Goal: Communication & Community: Answer question/provide support

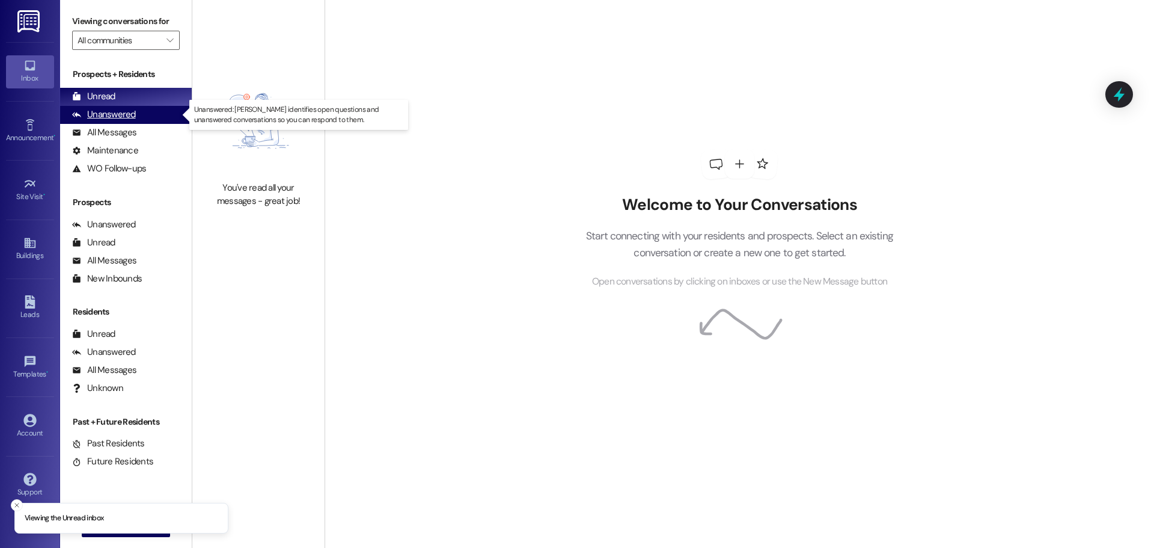
click at [114, 106] on div "Unanswered (0)" at bounding box center [126, 115] width 132 height 18
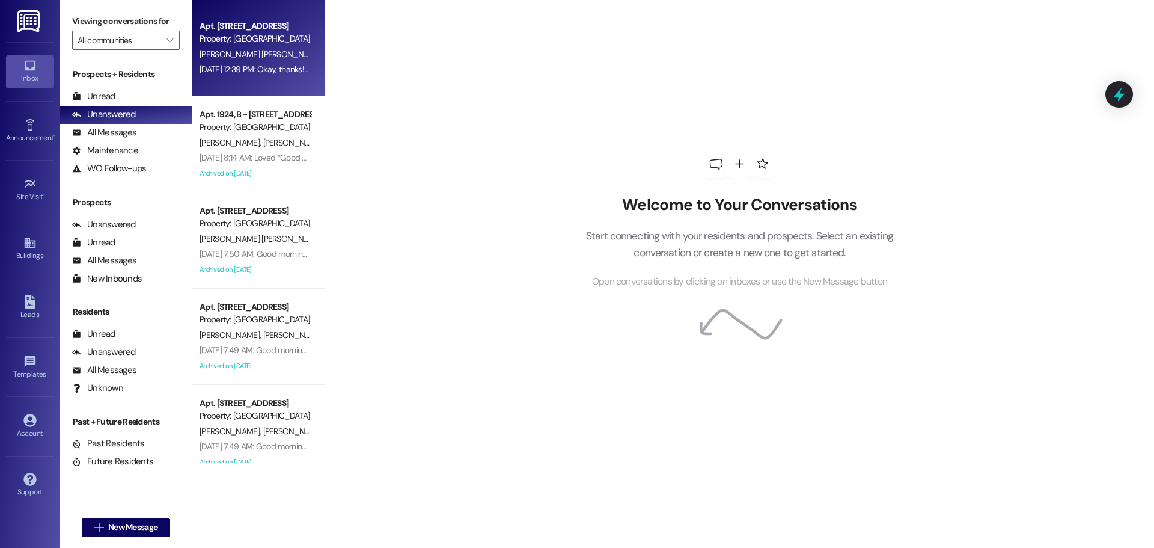
click at [246, 81] on div "Apt. 2044, M - [STREET_ADDRESS] Property: [GEOGRAPHIC_DATA][PERSON_NAME][PERSON…" at bounding box center [258, 48] width 132 height 96
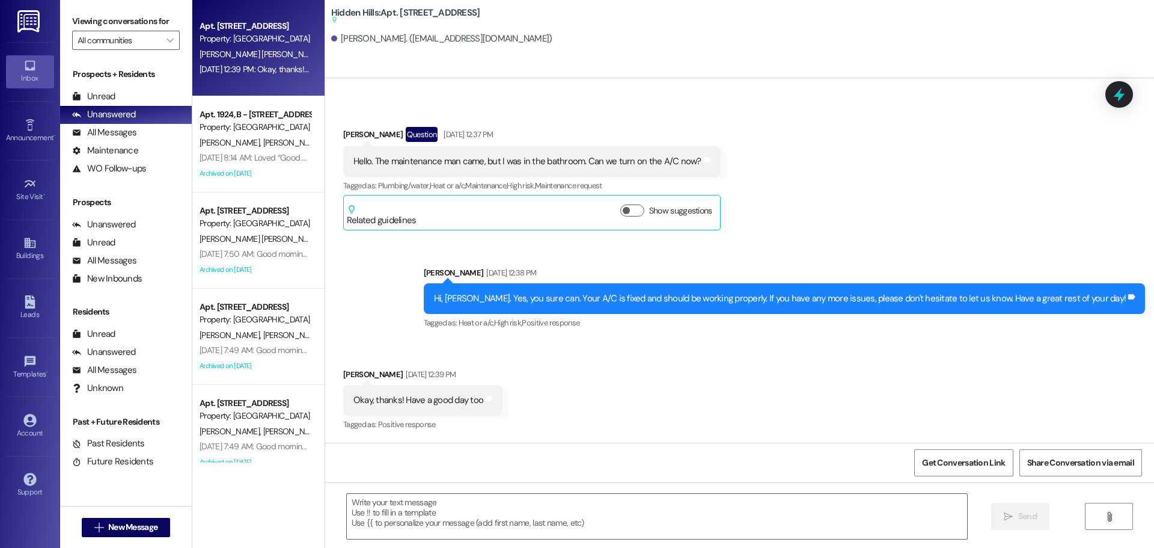
type textarea "Fetching suggested responses. Please feel free to read through the conversation…"
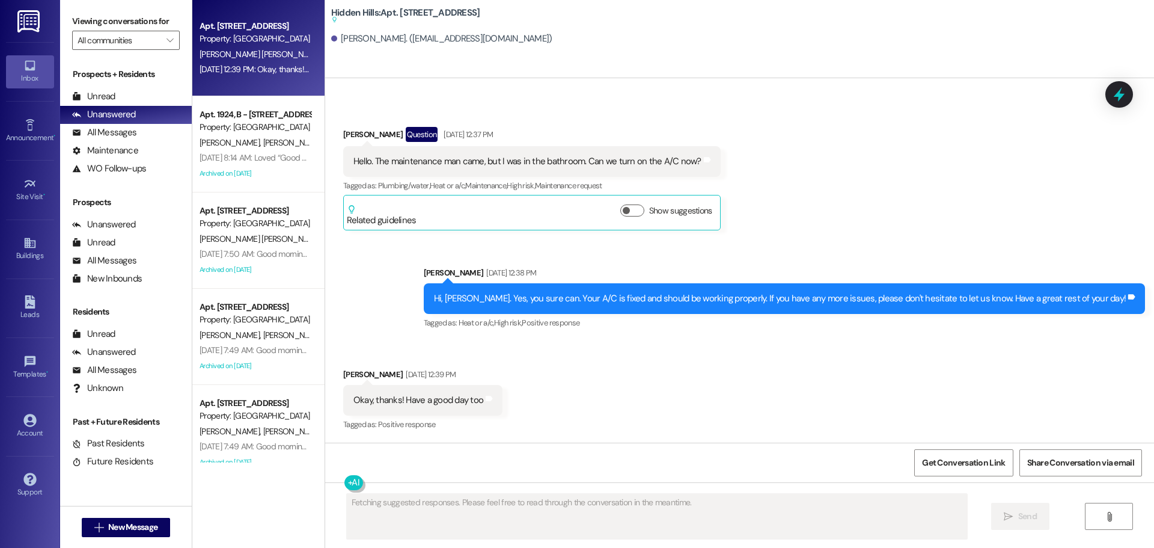
scroll to position [60, 0]
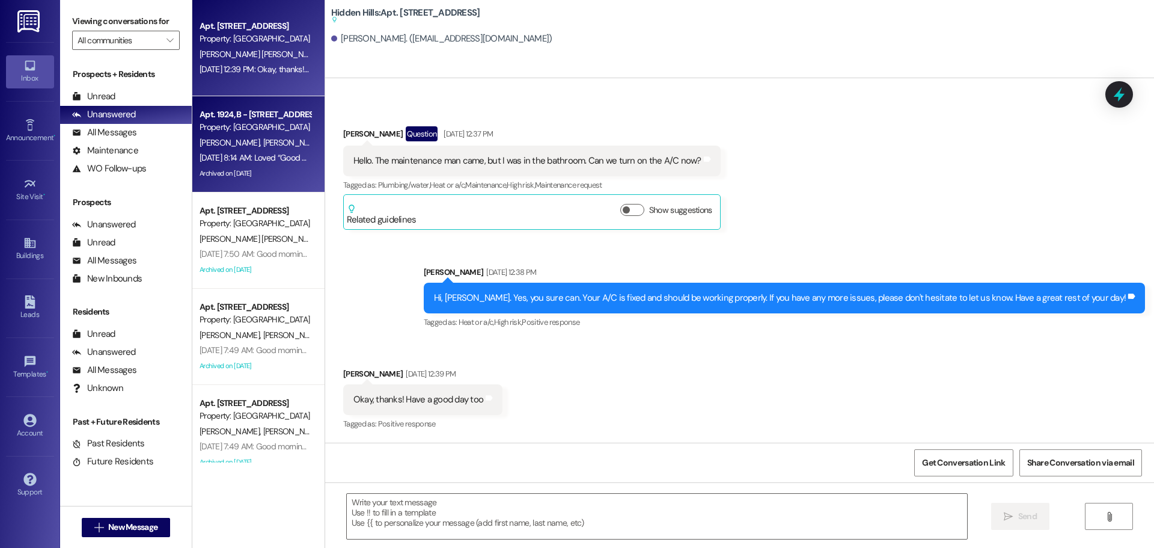
click at [292, 166] on div "Archived on [DATE]" at bounding box center [255, 173] width 114 height 15
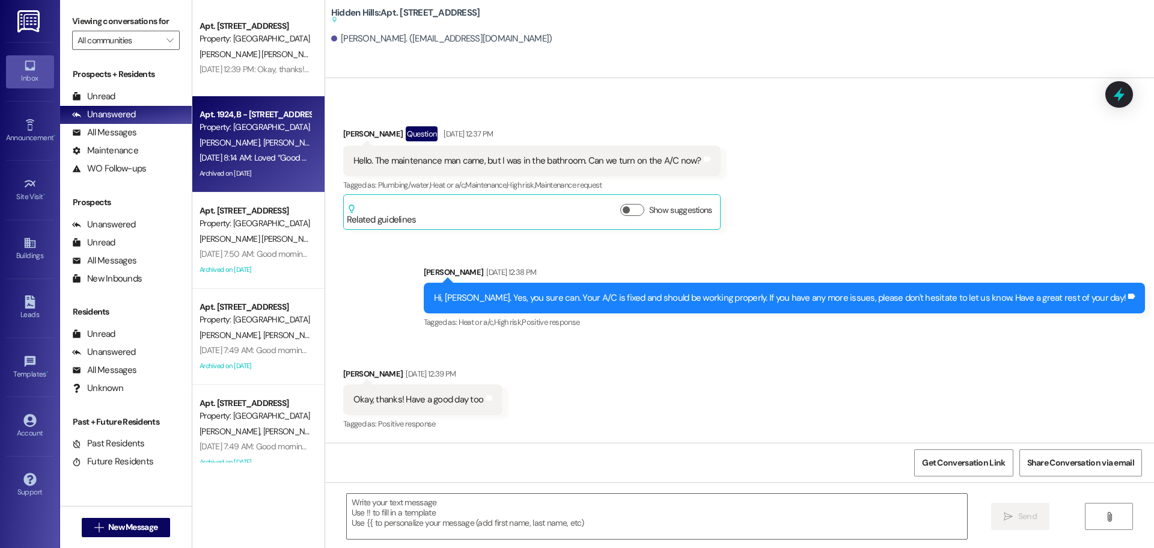
type textarea "Fetching suggested responses. Please feel free to read through the conversation…"
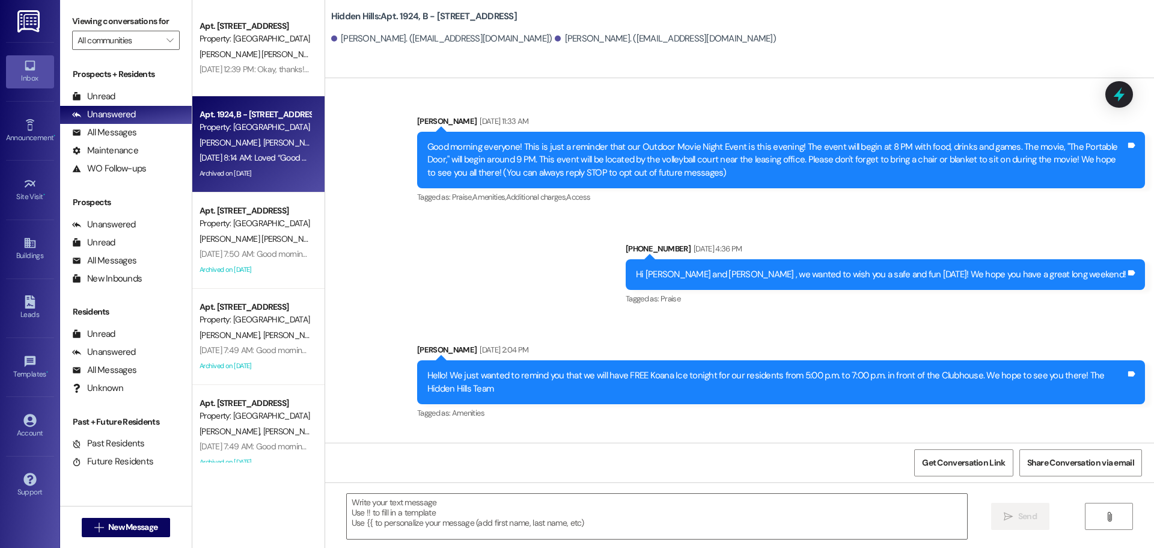
type textarea "Fetching suggested responses. Please feel free to read through the conversation…"
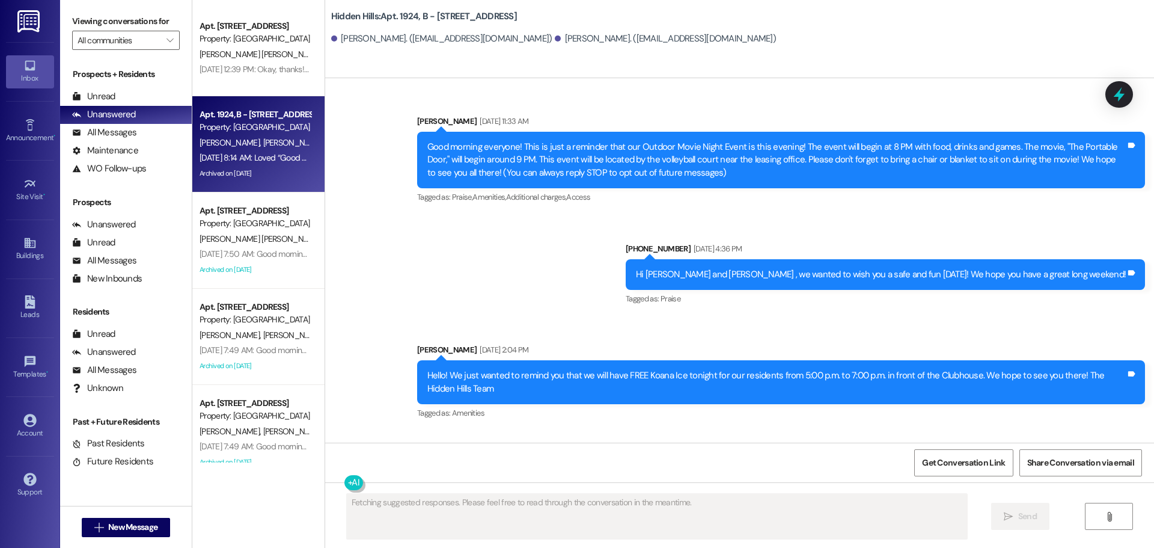
scroll to position [18134, 0]
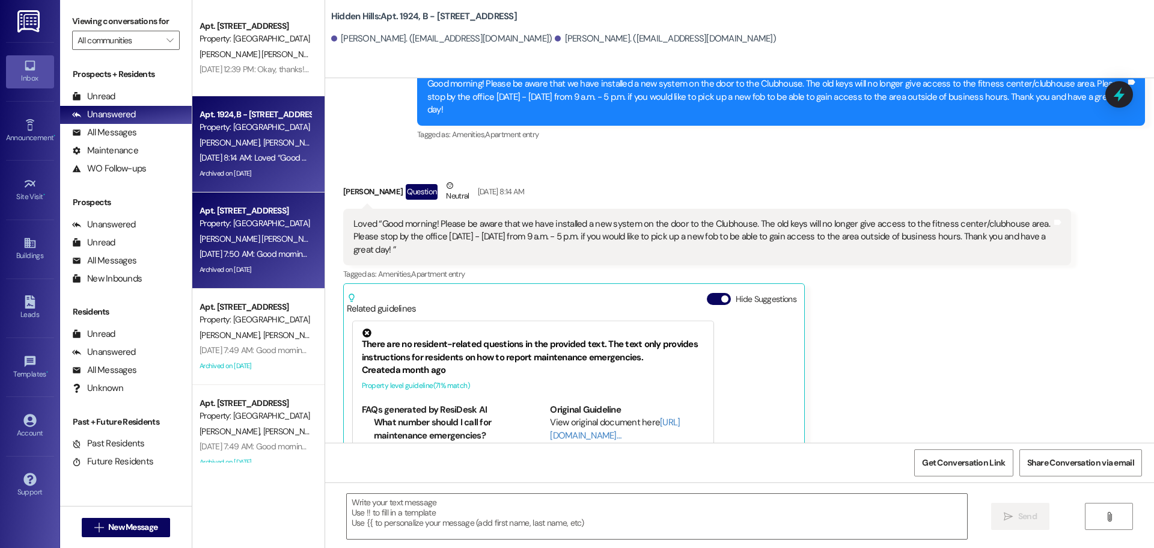
click at [239, 240] on span "[PERSON_NAME] [PERSON_NAME]" at bounding box center [263, 238] width 126 height 11
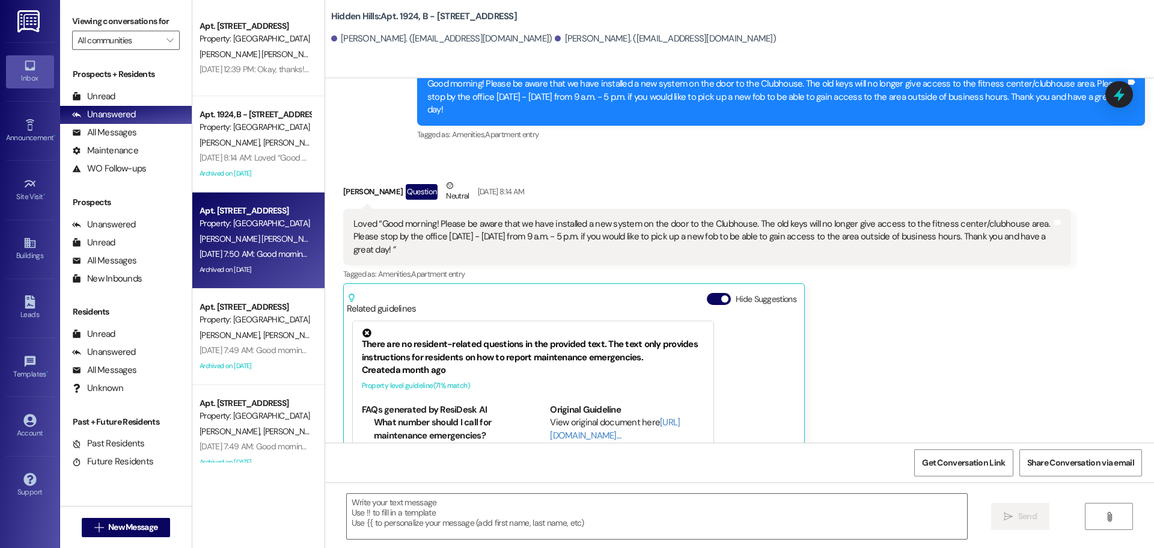
type textarea "Fetching suggested responses. Please feel free to read through the conversation…"
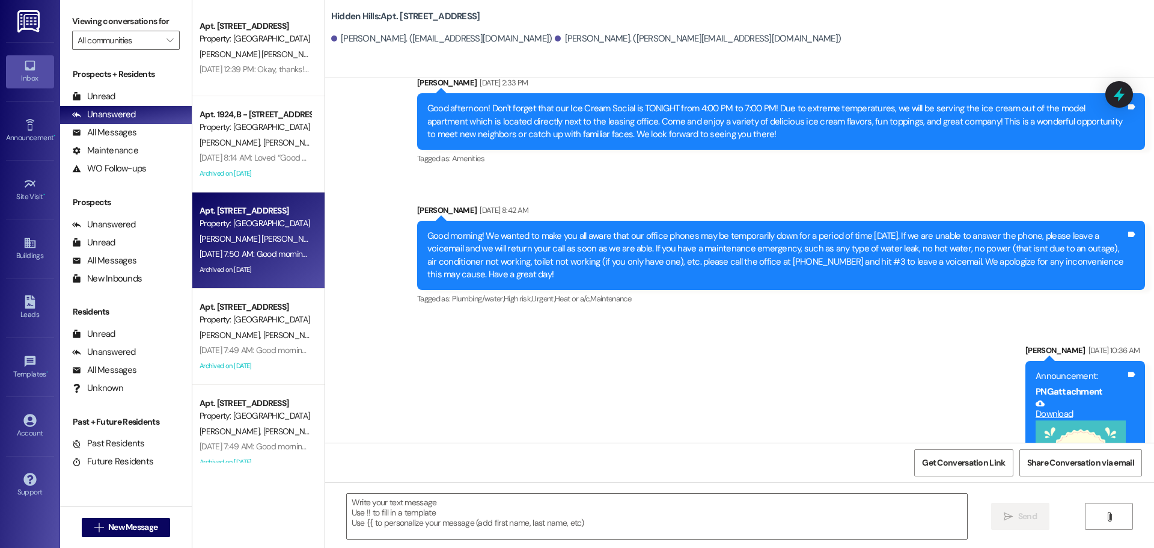
scroll to position [7767, 0]
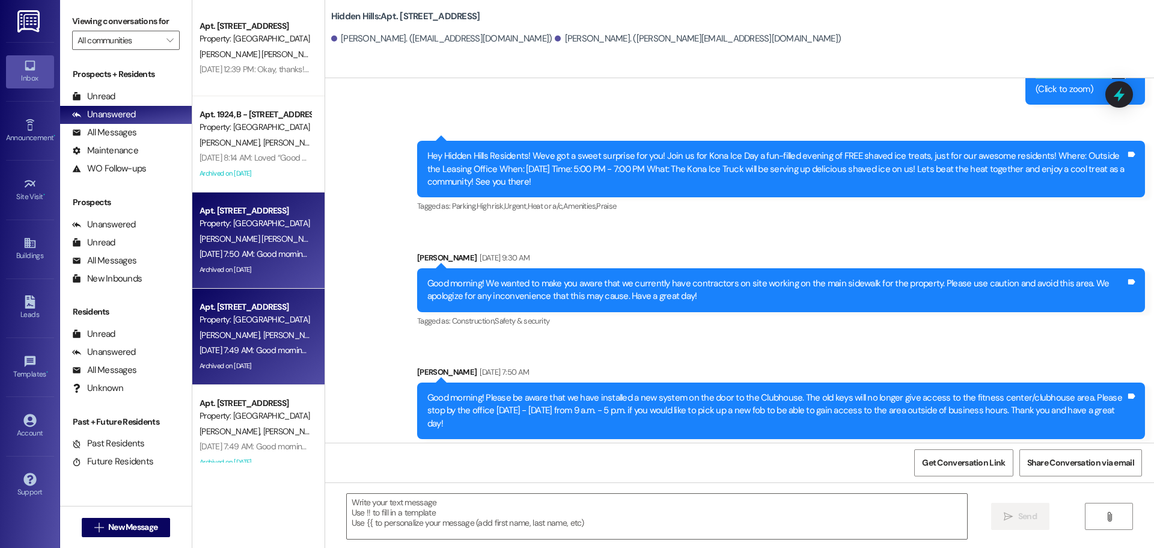
click at [273, 320] on div "Property: [GEOGRAPHIC_DATA]" at bounding box center [255, 319] width 111 height 13
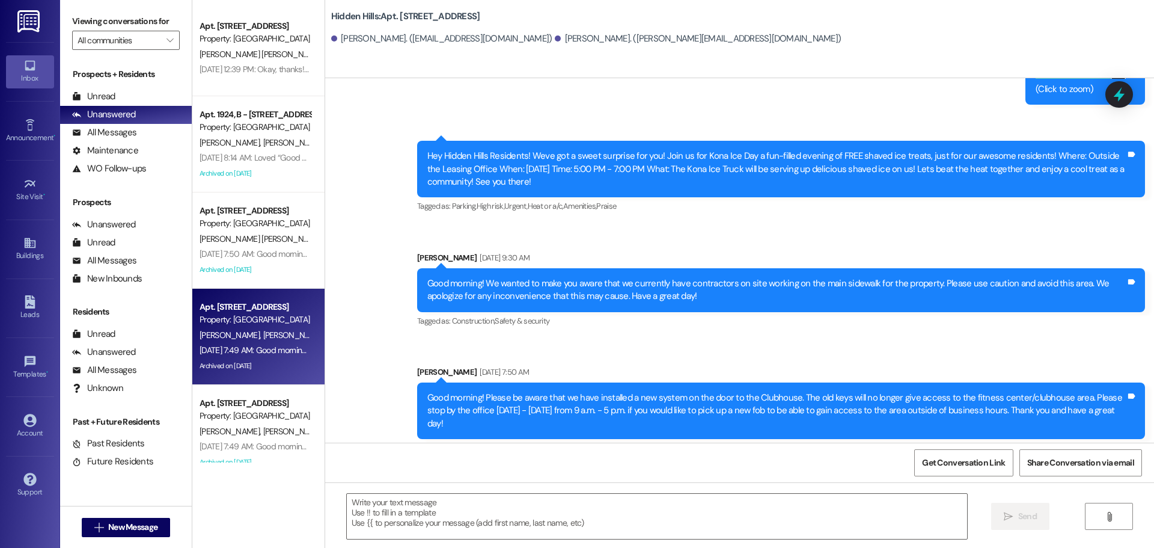
type textarea "Fetching suggested responses. Please feel free to read through the conversation…"
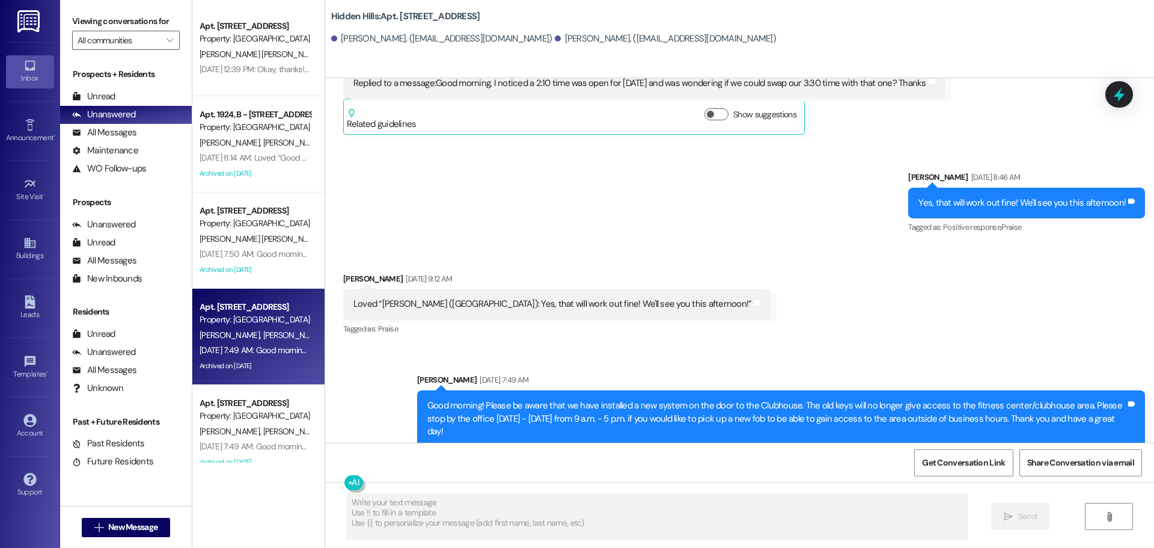
scroll to position [3692, 0]
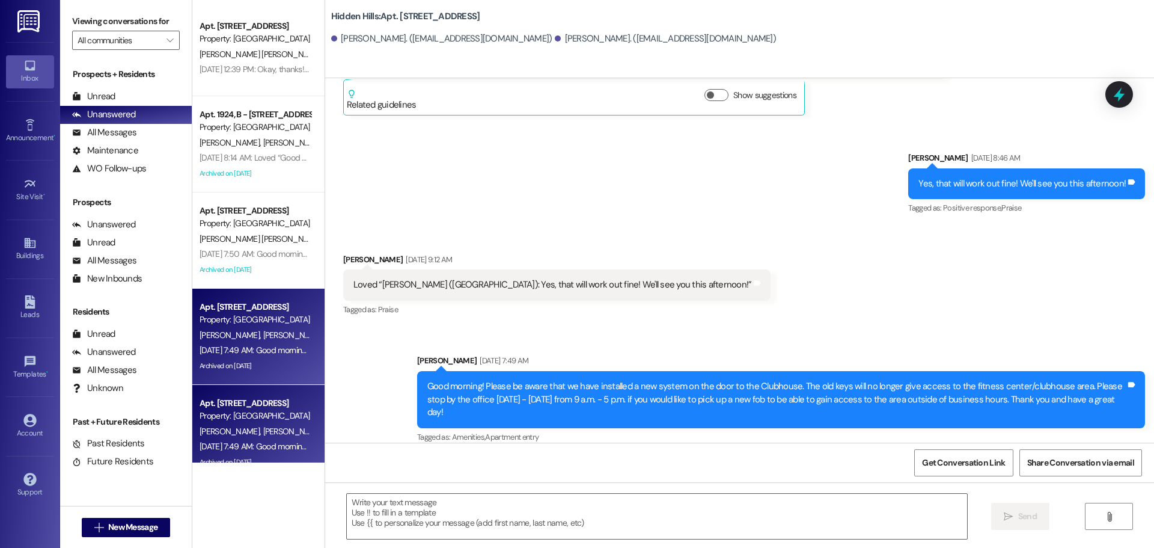
click at [222, 410] on div "Property: [GEOGRAPHIC_DATA]" at bounding box center [255, 415] width 111 height 13
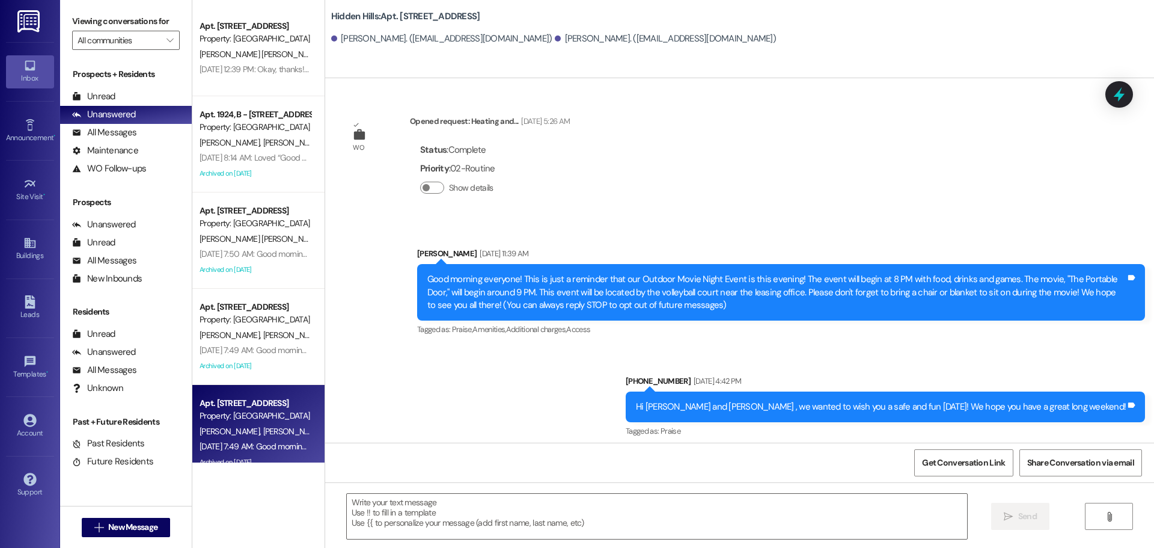
type textarea "Fetching suggested responses. Please feel free to read through the conversation…"
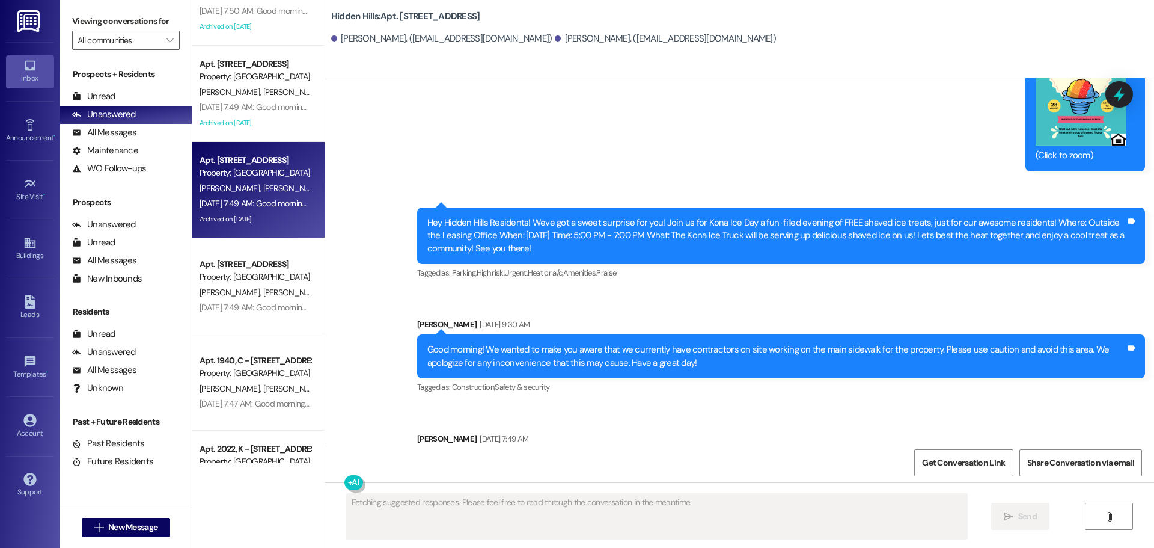
scroll to position [301, 0]
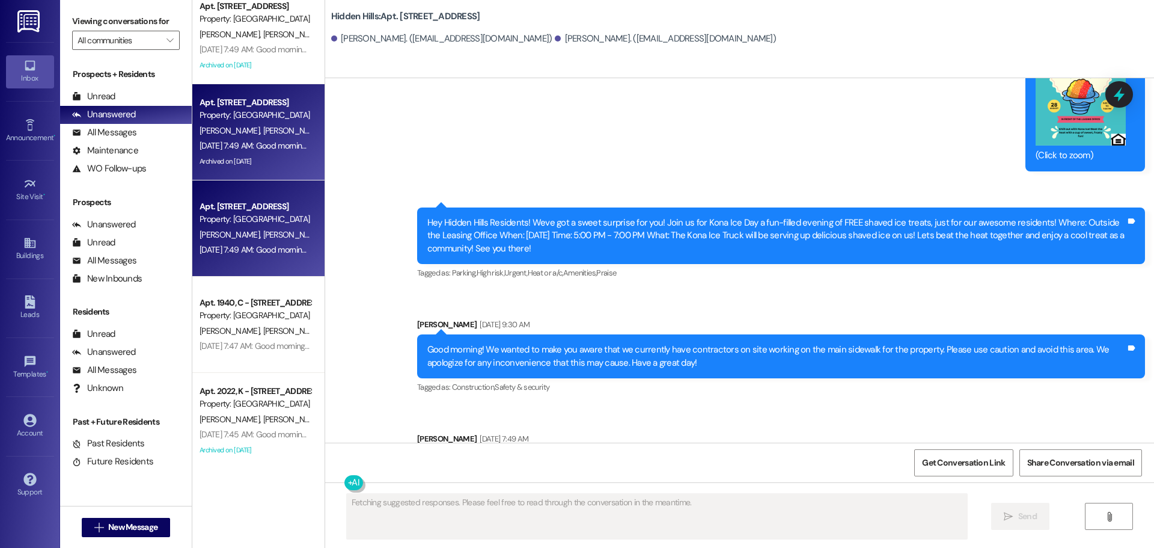
click at [263, 236] on span "[PERSON_NAME]" at bounding box center [293, 234] width 60 height 11
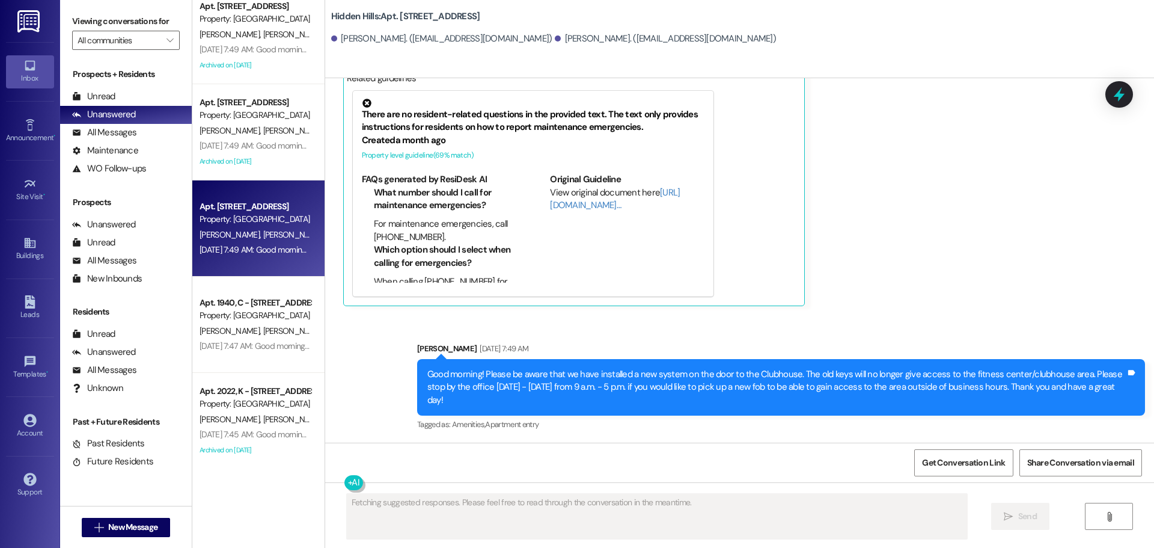
scroll to position [10182, 0]
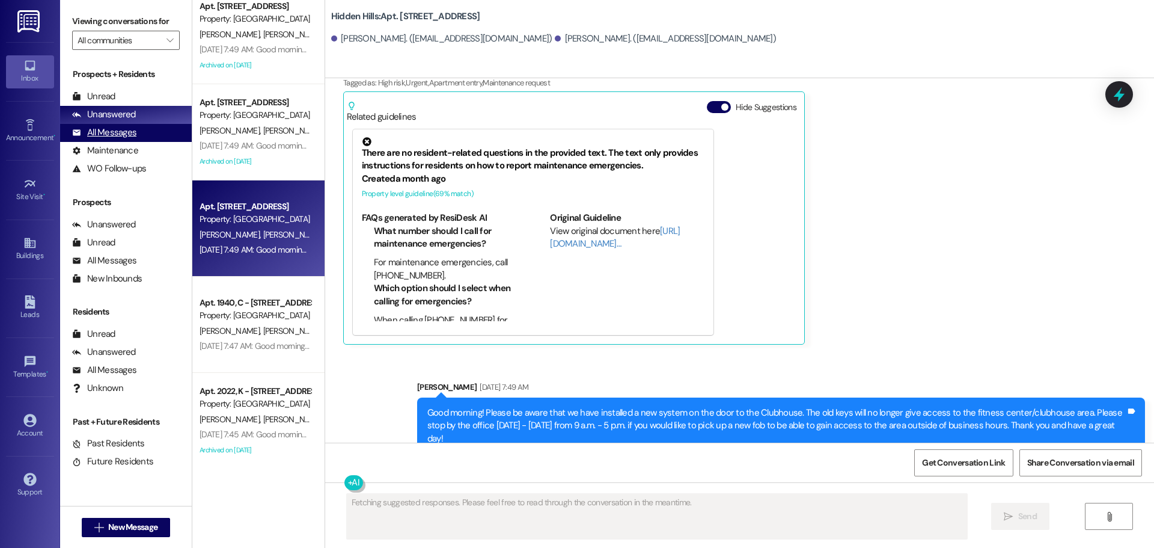
click at [94, 127] on div "All Messages" at bounding box center [104, 132] width 64 height 13
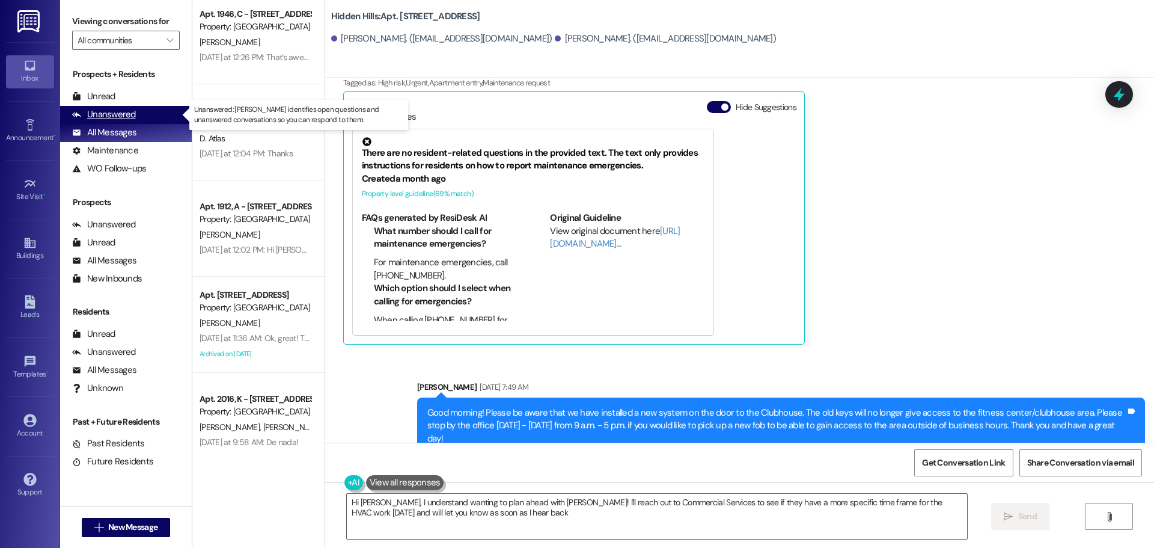
type textarea "Hi [PERSON_NAME], I understand wanting to plan ahead with [PERSON_NAME]! I'll r…"
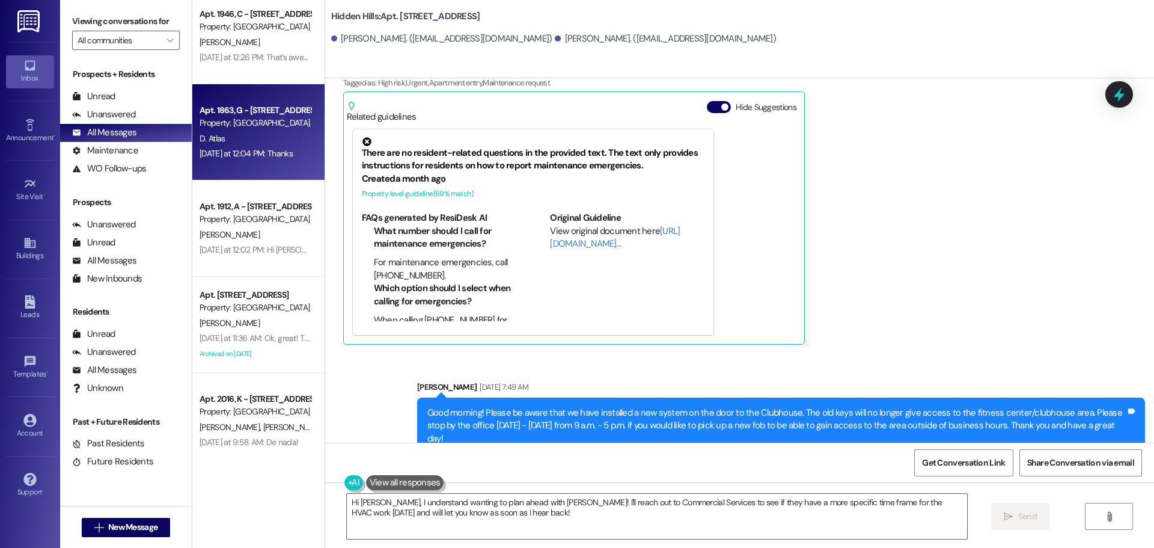
click at [245, 158] on div "[DATE] at 12:04 PM: Thanks [DATE] at 12:04 PM: Thanks" at bounding box center [246, 153] width 93 height 11
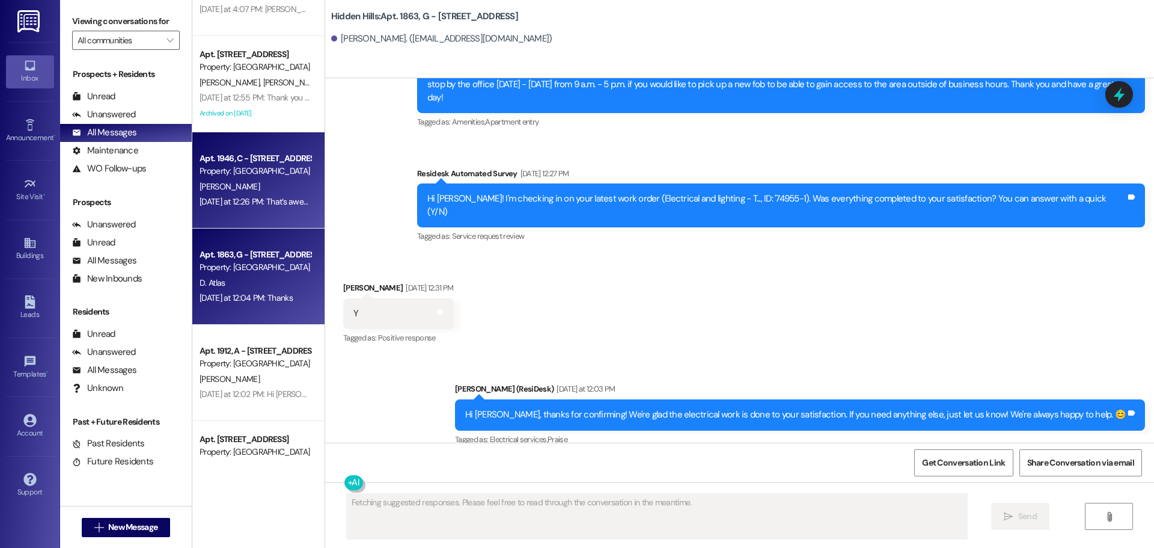
scroll to position [180, 0]
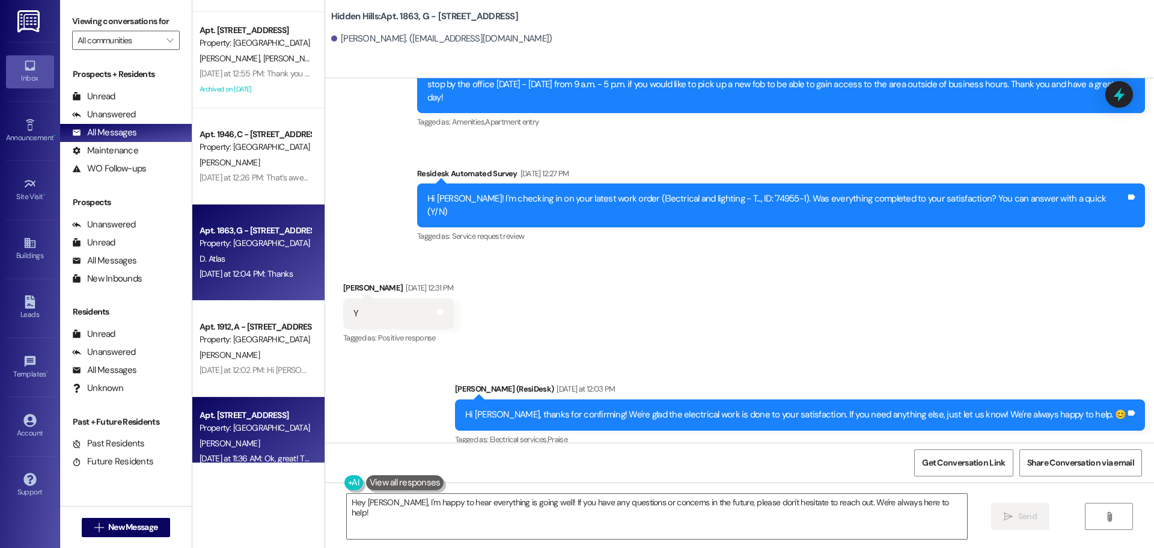
type textarea "Hey [PERSON_NAME], I'm happy to hear everything is going well! If you have any …"
click at [261, 422] on div "Property: [GEOGRAPHIC_DATA]" at bounding box center [255, 427] width 111 height 13
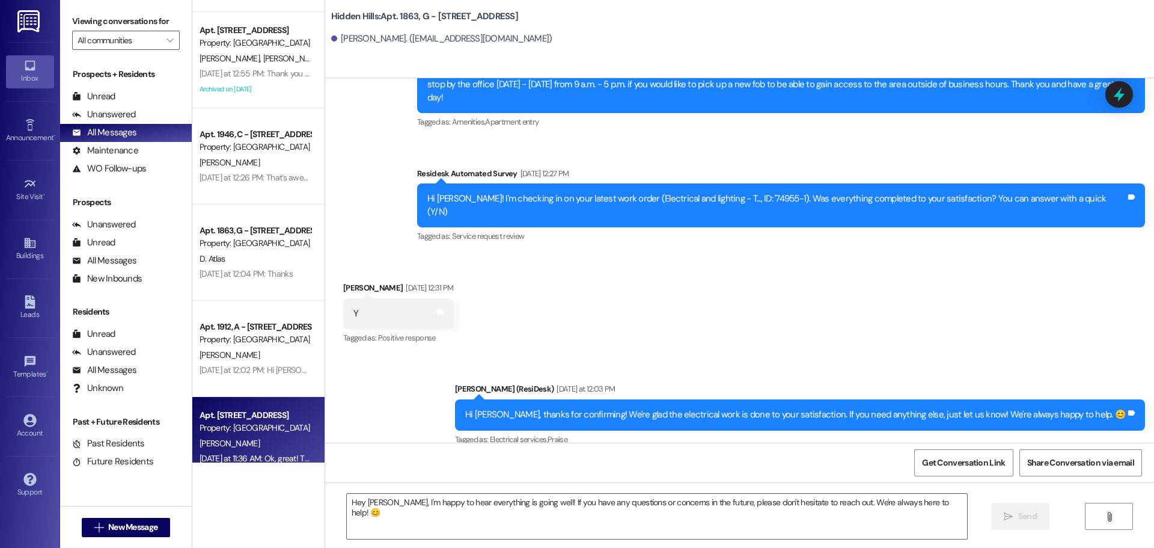
type textarea "Fetching suggested responses. Please feel free to read through the conversation…"
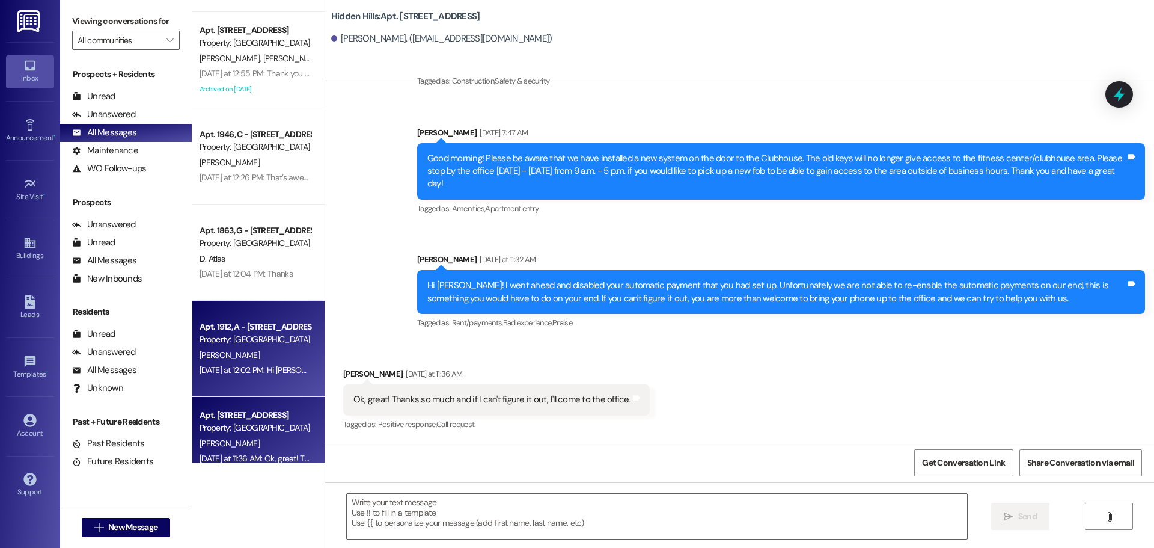
scroll to position [12628, 0]
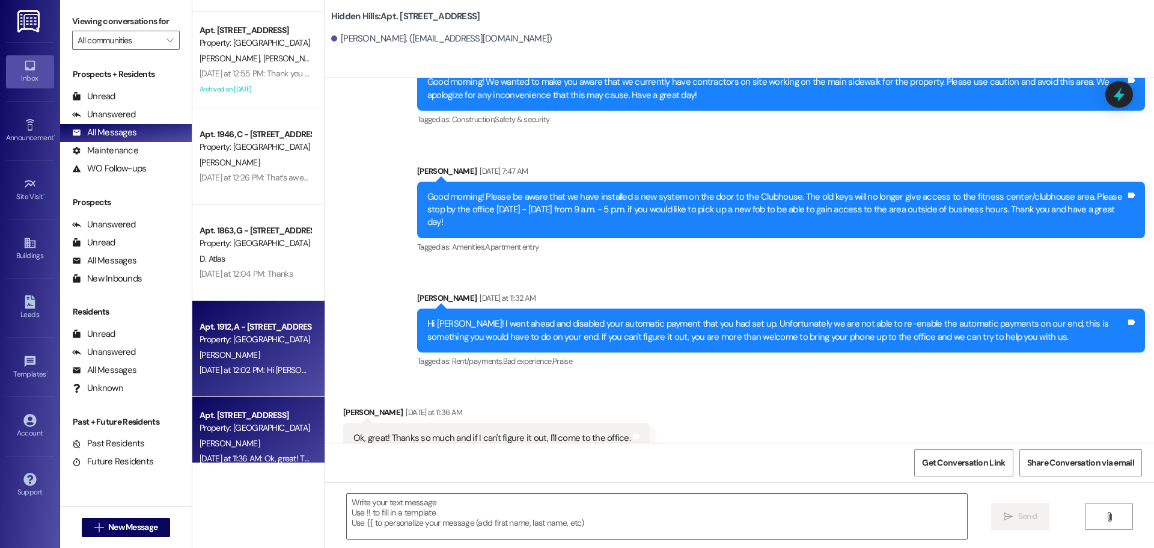
click at [266, 356] on div "[PERSON_NAME]" at bounding box center [255, 354] width 114 height 15
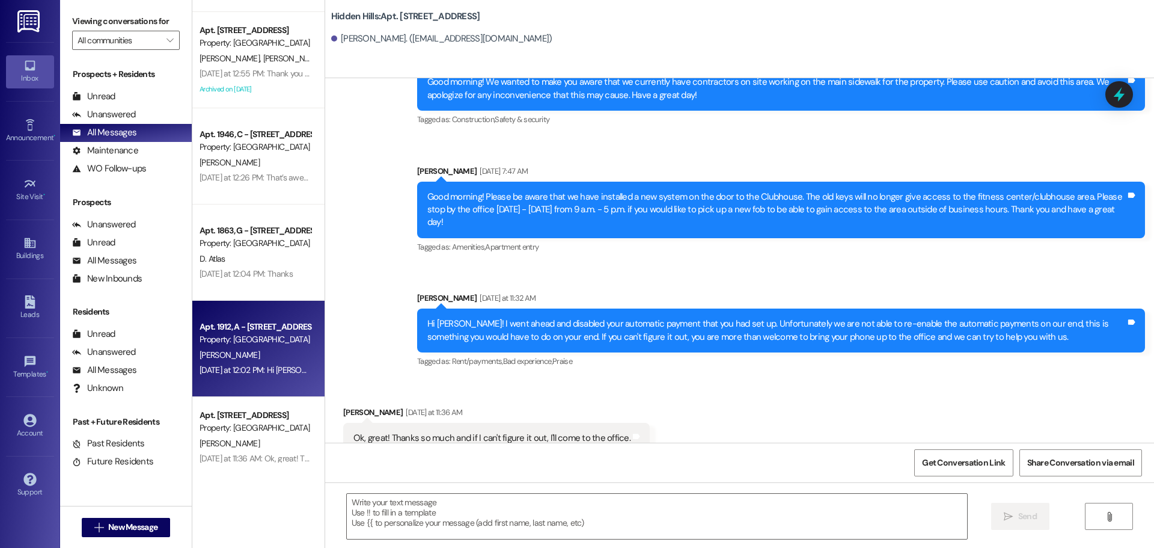
type textarea "Fetching suggested responses. Please feel free to read through the conversation…"
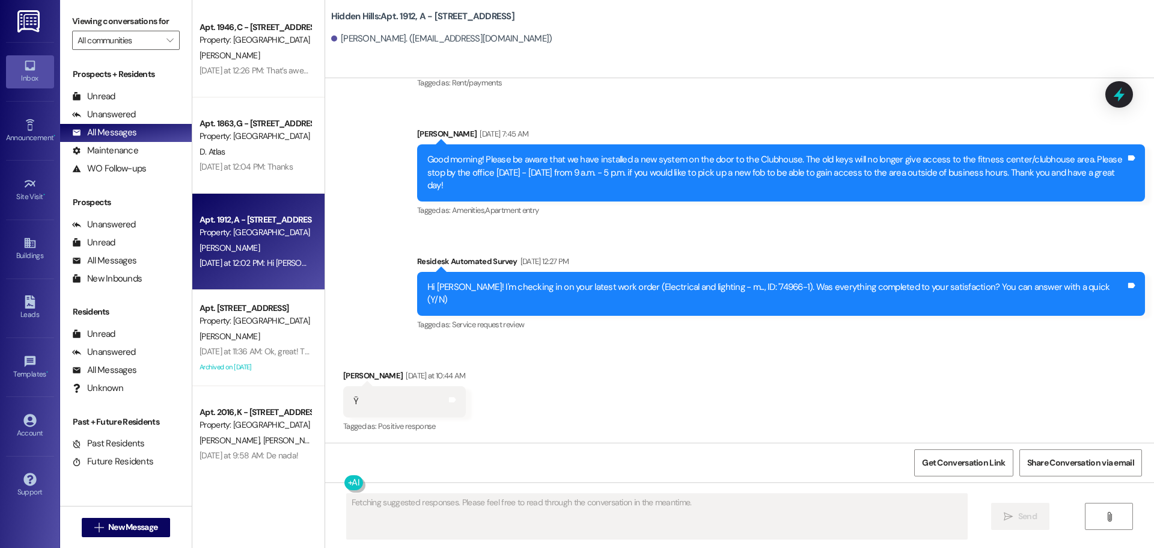
scroll to position [541, 0]
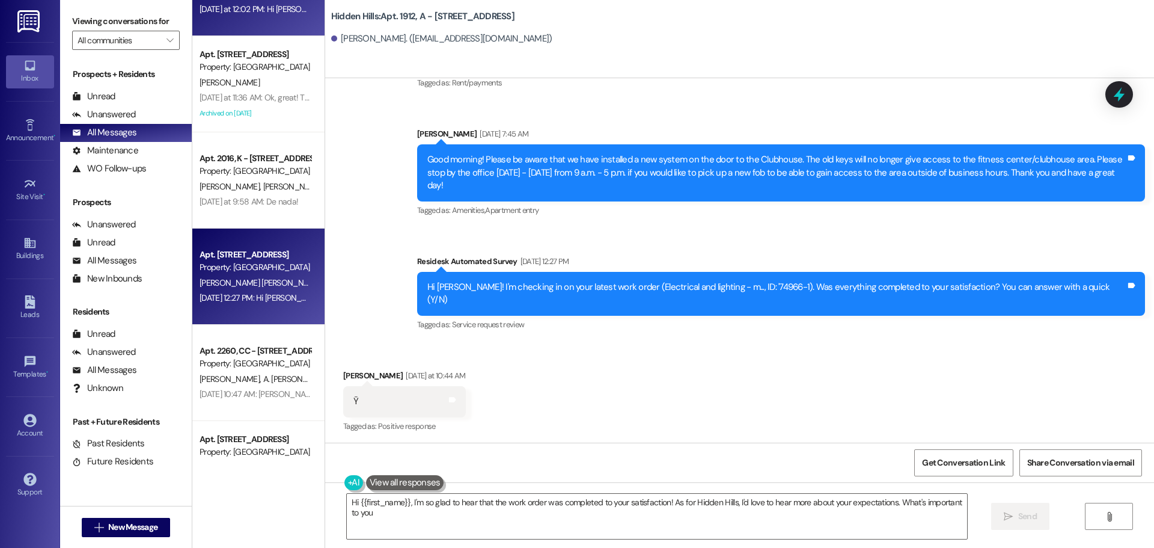
type textarea "Hi {{first_name}}, I'm so glad to hear that the work order was completed to you…"
click at [270, 305] on div "[DATE] 12:27 PM: Hi [PERSON_NAME] and [PERSON_NAME]! I'm checking in on your la…" at bounding box center [255, 297] width 114 height 15
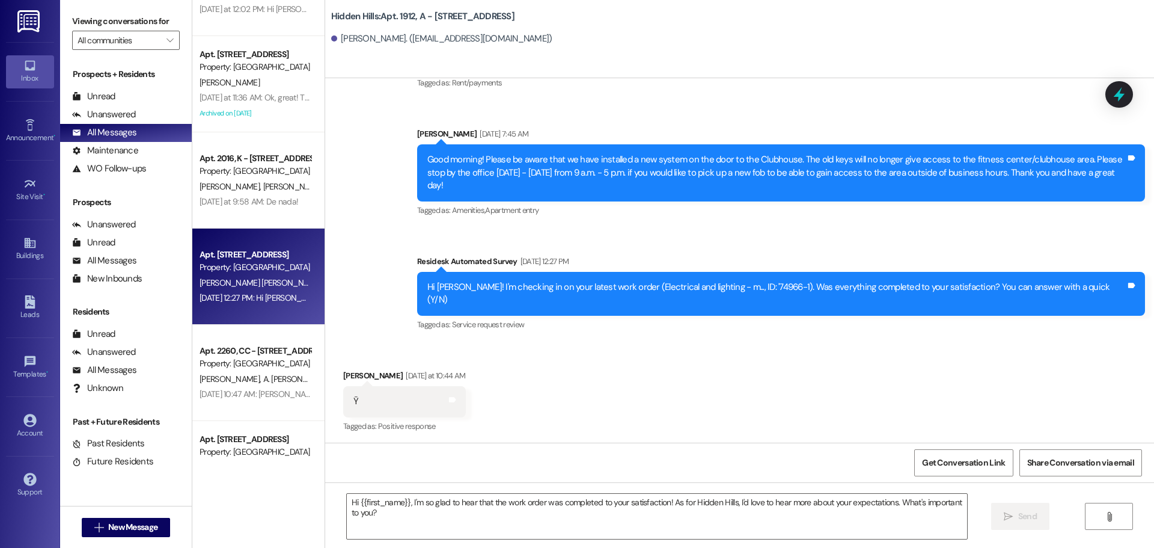
type textarea "Fetching suggested responses. Please feel free to read through the conversation…"
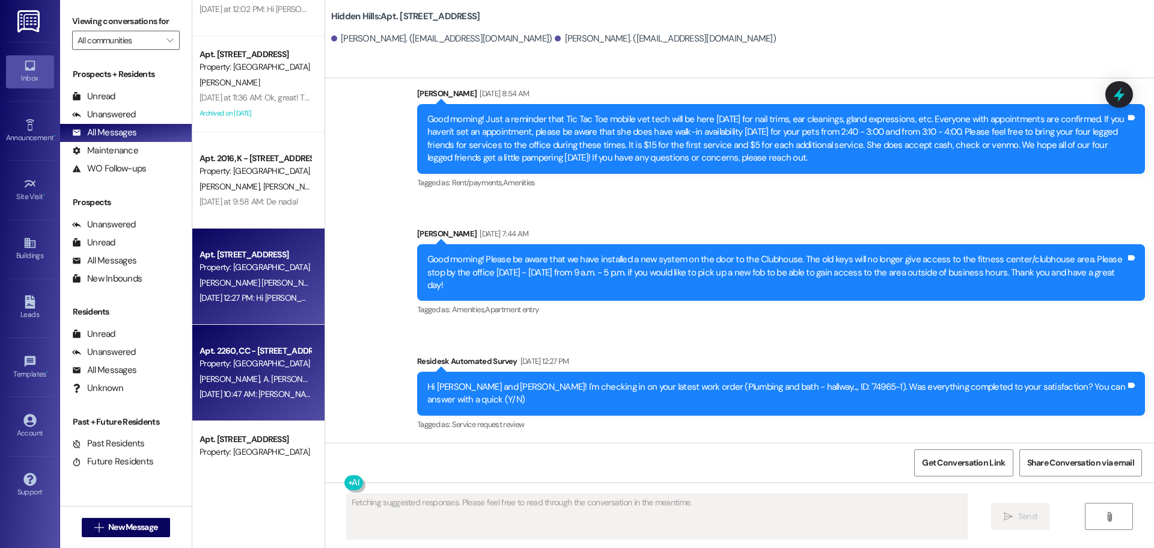
scroll to position [12665, 0]
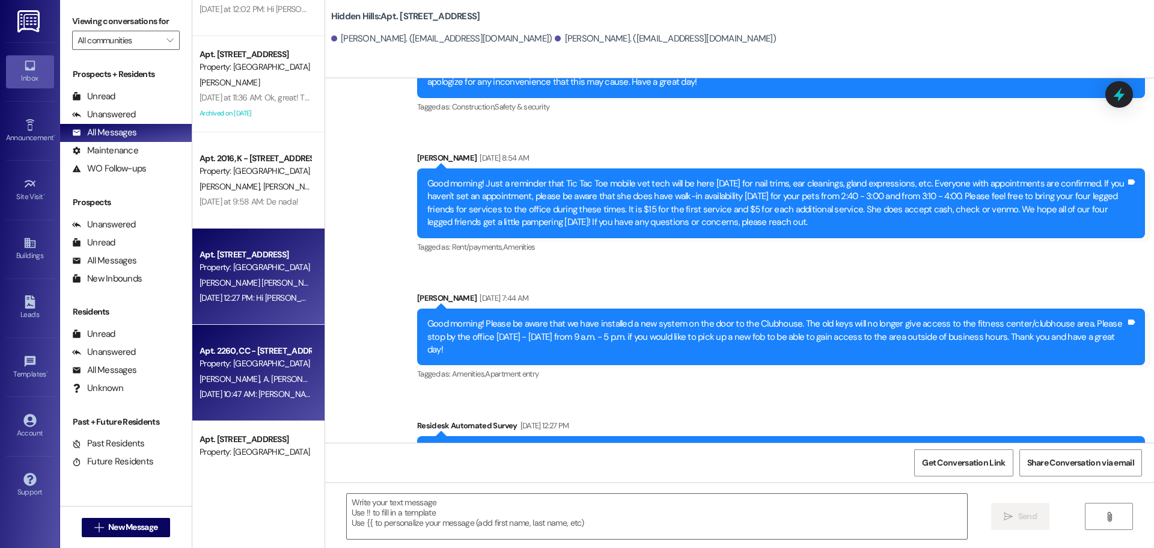
click at [267, 363] on div "Property: [GEOGRAPHIC_DATA]" at bounding box center [255, 363] width 111 height 13
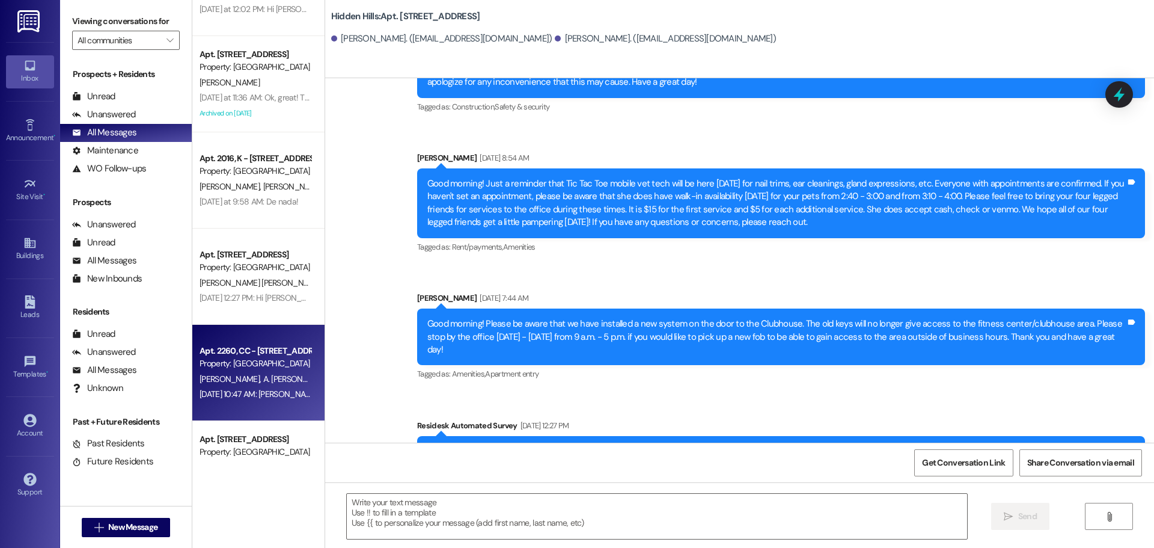
type textarea "Fetching suggested responses. Please feel free to read through the conversation…"
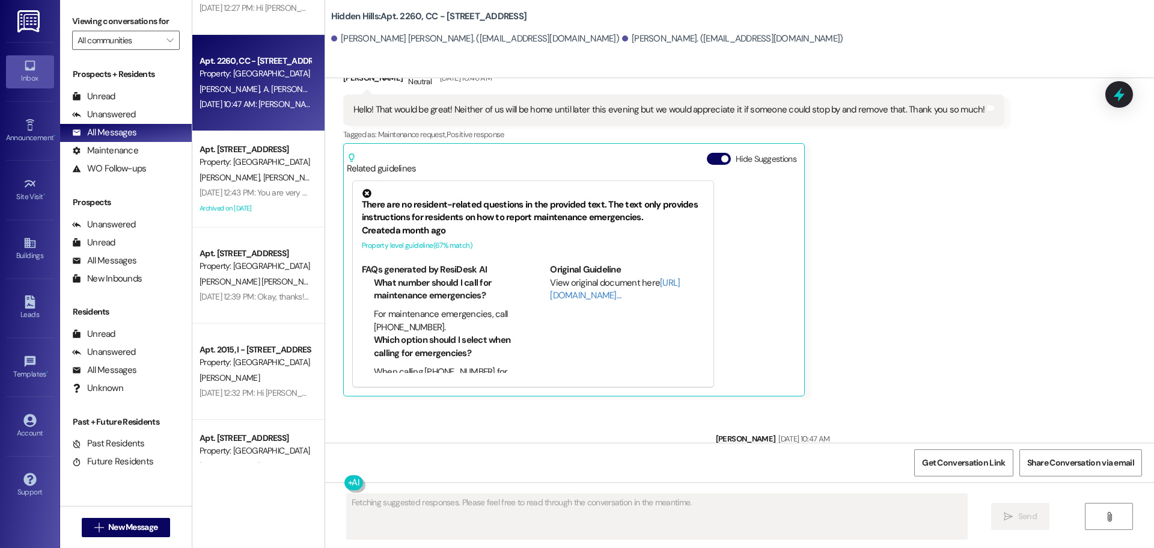
scroll to position [841, 0]
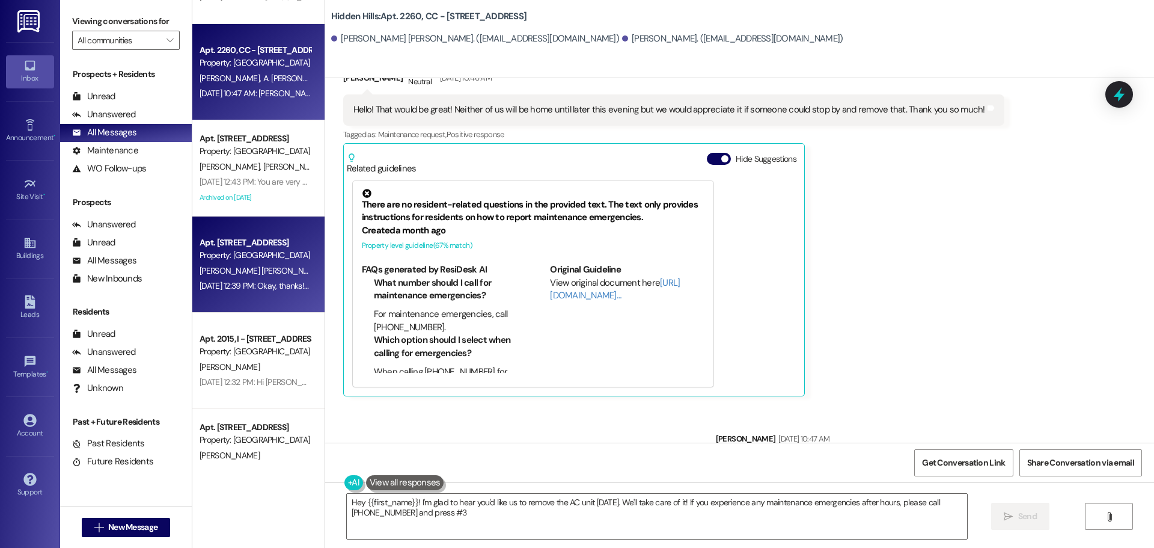
type textarea "Hey {{first_name}}! I'm glad to hear you'd like us to remove the AC unit [DATE]…"
